Goal: Complete application form

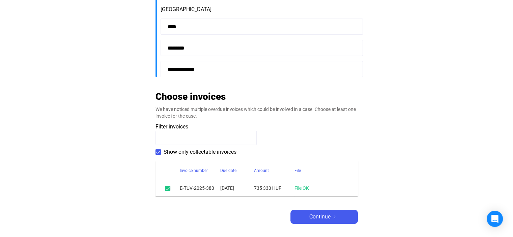
scroll to position [236, 0]
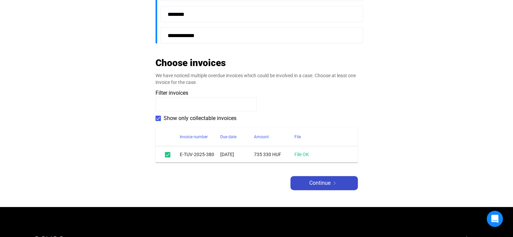
click at [321, 184] on span "Continue" at bounding box center [319, 183] width 21 height 8
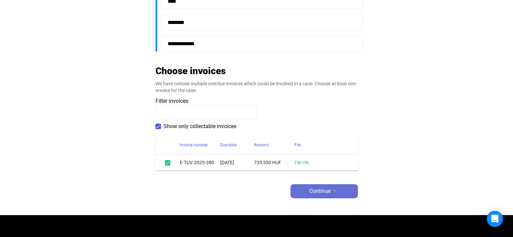
scroll to position [244, 0]
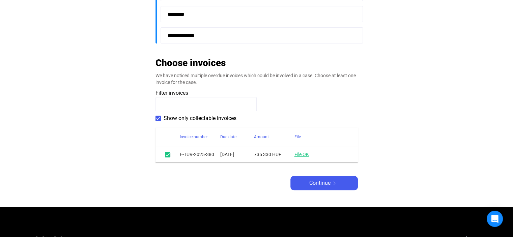
click at [306, 153] on link "File OK" at bounding box center [301, 154] width 15 height 5
click at [317, 186] on span "Continue" at bounding box center [319, 183] width 21 height 8
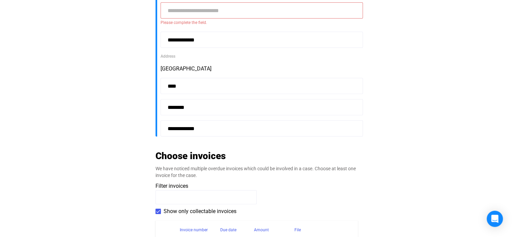
scroll to position [76, 0]
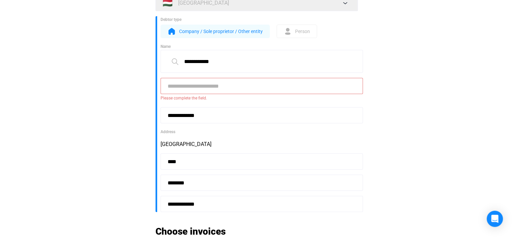
click at [217, 86] on input at bounding box center [262, 86] width 202 height 16
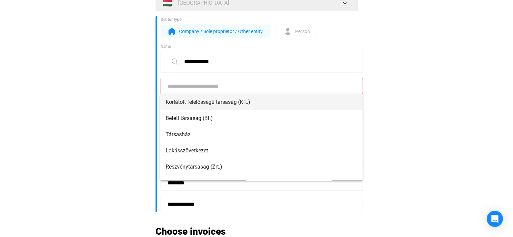
click at [227, 102] on span "Korlátolt felelősségű társaság (Kft.)" at bounding box center [262, 102] width 192 height 8
type input "**********"
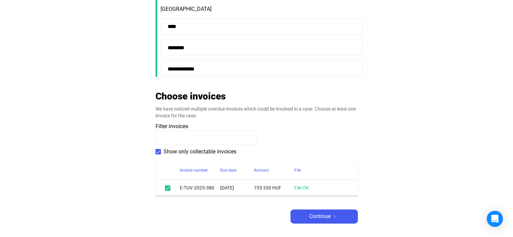
scroll to position [210, 0]
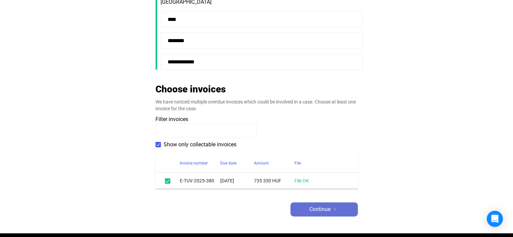
click at [318, 211] on span "Continue" at bounding box center [319, 209] width 21 height 8
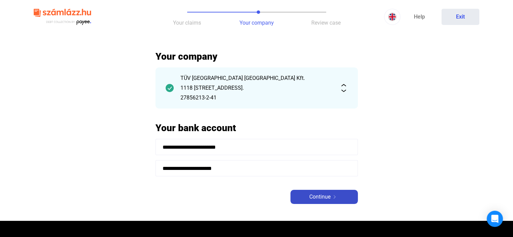
click at [319, 197] on span "Continue" at bounding box center [319, 197] width 21 height 8
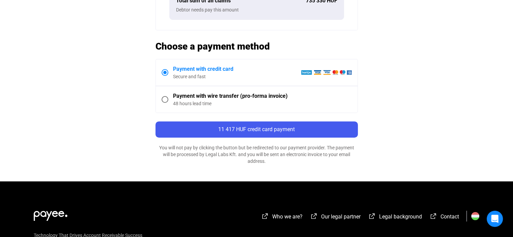
scroll to position [337, 0]
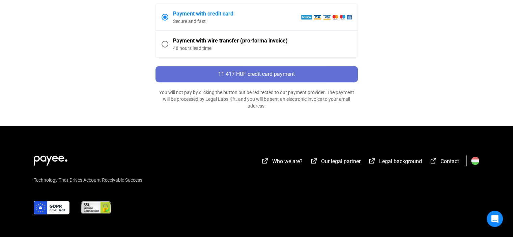
click at [257, 74] on span "11 417 HUF credit card payment" at bounding box center [256, 74] width 77 height 6
